Goal: Task Accomplishment & Management: Manage account settings

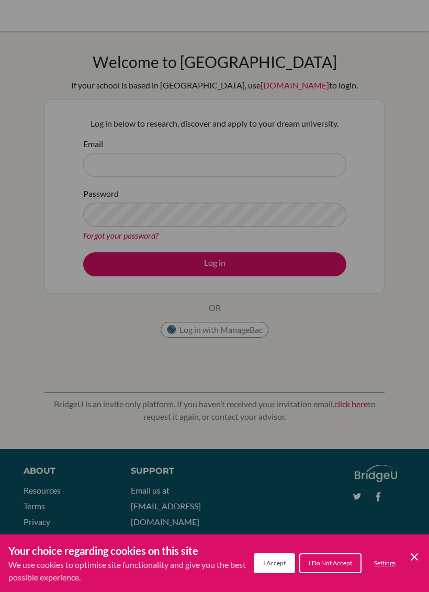
click at [413, 270] on div "Cookie Preferences" at bounding box center [214, 296] width 429 height 592
click at [403, 270] on div "Cookie Preferences" at bounding box center [214, 296] width 429 height 592
click at [54, 327] on div "Cookie Preferences" at bounding box center [214, 296] width 429 height 592
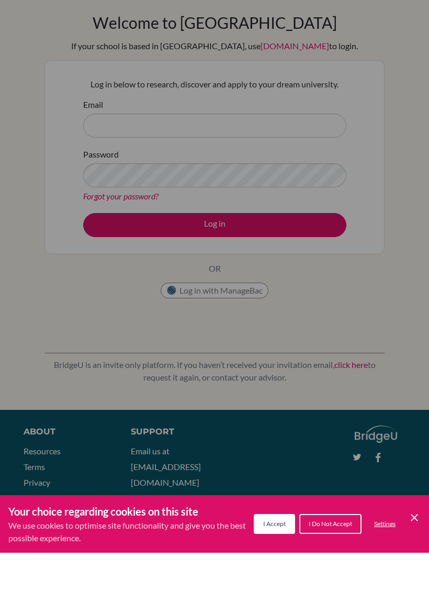
click at [269, 559] on span "I Accept" at bounding box center [274, 563] width 23 height 8
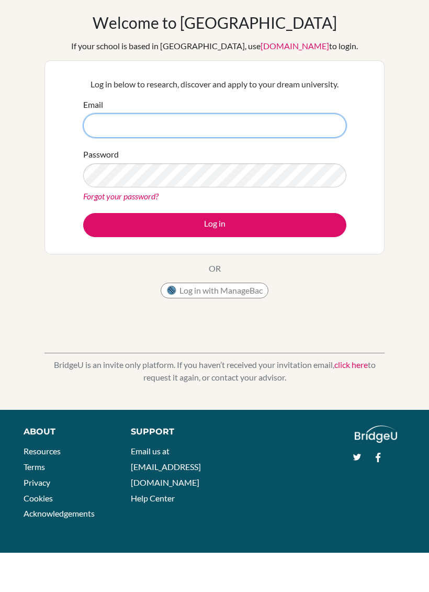
click at [272, 153] on input "Email" at bounding box center [214, 165] width 263 height 24
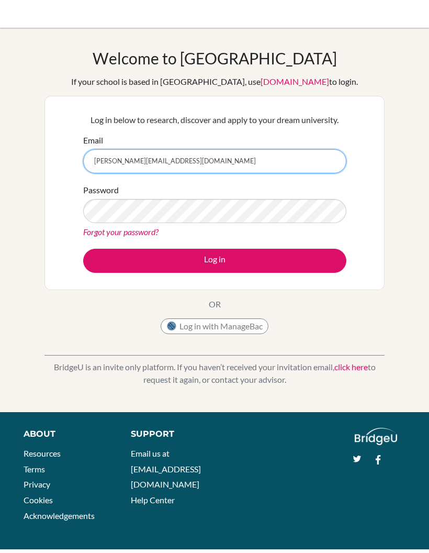
type input "[PERSON_NAME][EMAIL_ADDRESS][DOMAIN_NAME]"
click at [103, 231] on link "Forgot your password?" at bounding box center [120, 235] width 75 height 10
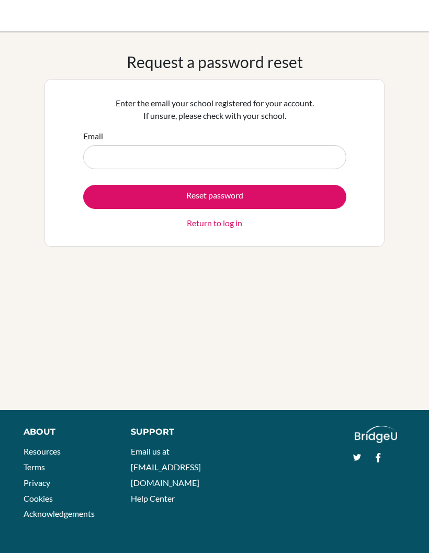
click at [300, 157] on input "Email" at bounding box center [214, 157] width 263 height 24
type input "[PERSON_NAME][EMAIL_ADDRESS][DOMAIN_NAME]"
click at [302, 199] on button "Reset password" at bounding box center [214, 197] width 263 height 24
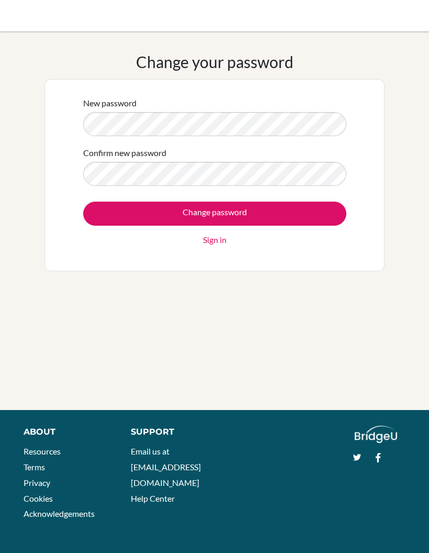
click at [318, 210] on input "Change password" at bounding box center [214, 214] width 263 height 24
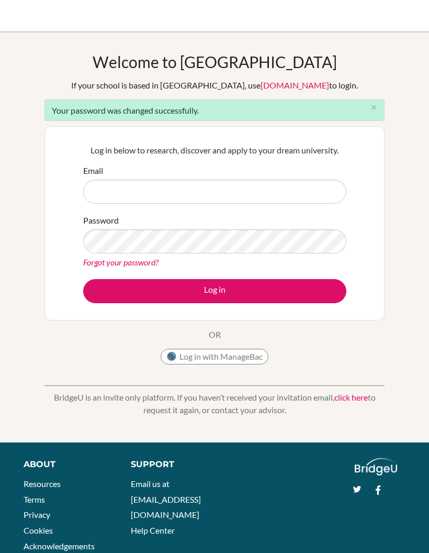
click at [298, 202] on input "Email" at bounding box center [214, 192] width 263 height 24
type input "[PERSON_NAME][EMAIL_ADDRESS][DOMAIN_NAME]"
click at [325, 287] on button "Log in" at bounding box center [214, 291] width 263 height 24
click at [313, 292] on button "Log in" at bounding box center [214, 291] width 263 height 24
